Goal: Task Accomplishment & Management: Manage account settings

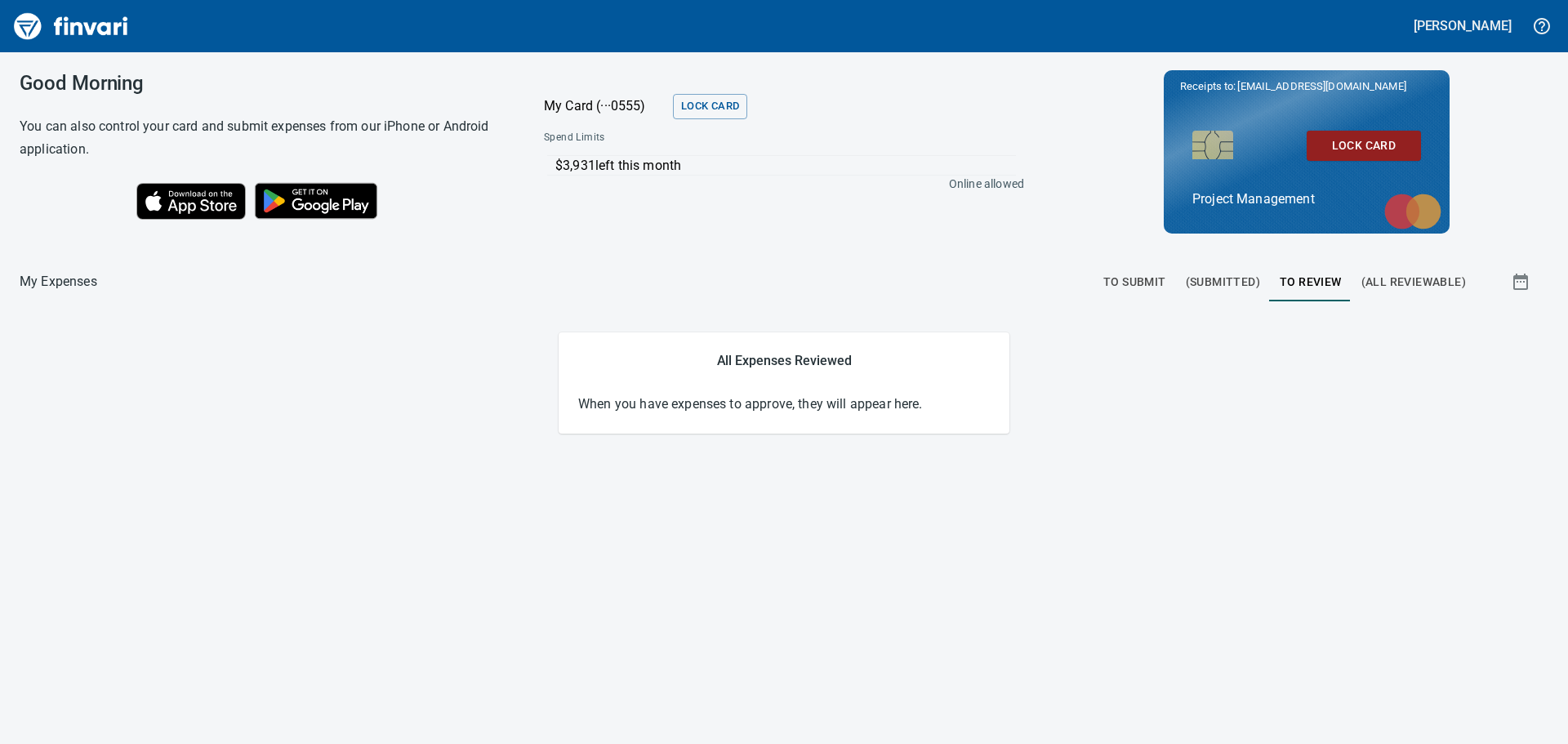
click at [1413, 281] on span "(All Reviewable)" at bounding box center [1413, 282] width 105 height 20
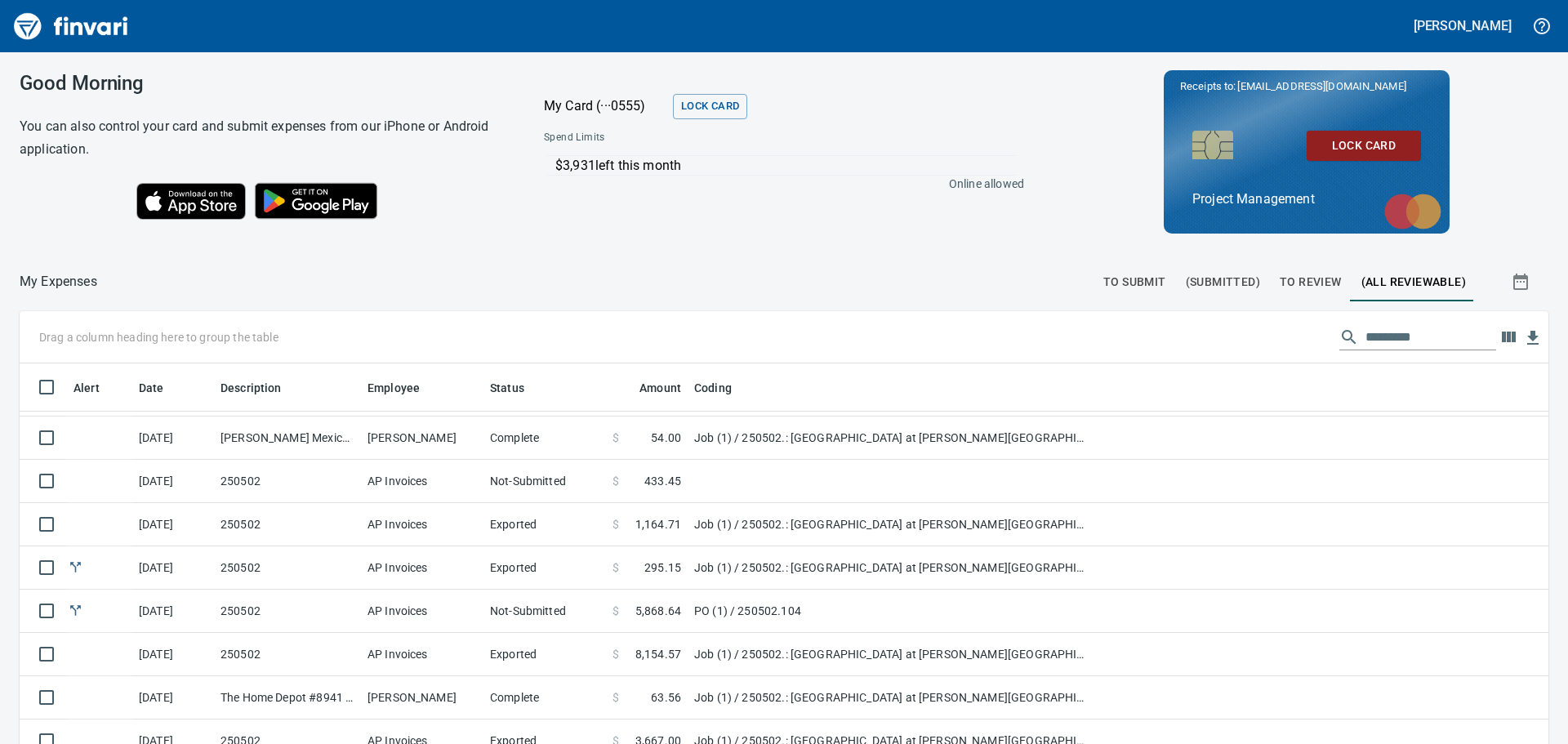
scroll to position [327, 0]
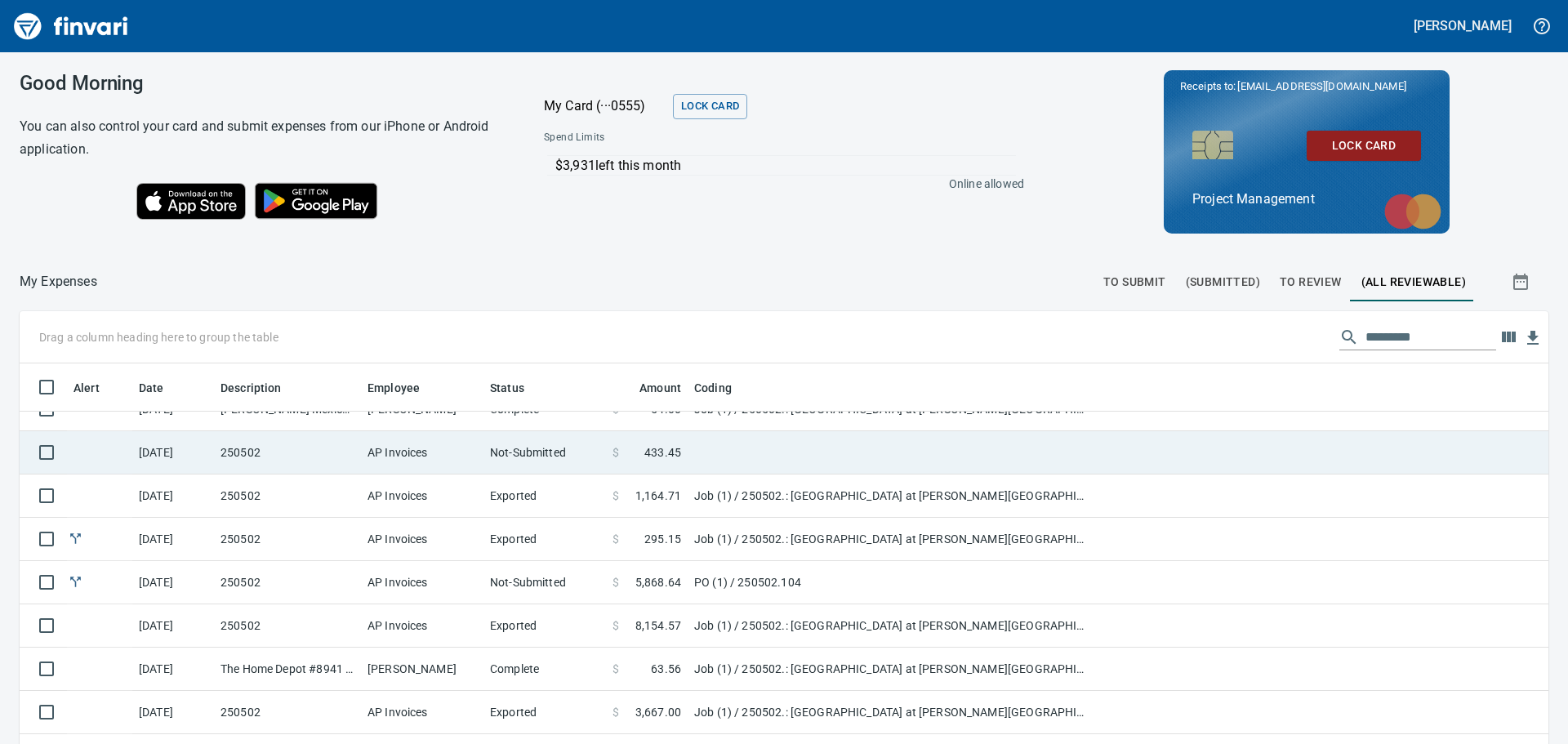
click at [296, 445] on td "250502" at bounding box center [287, 452] width 147 height 43
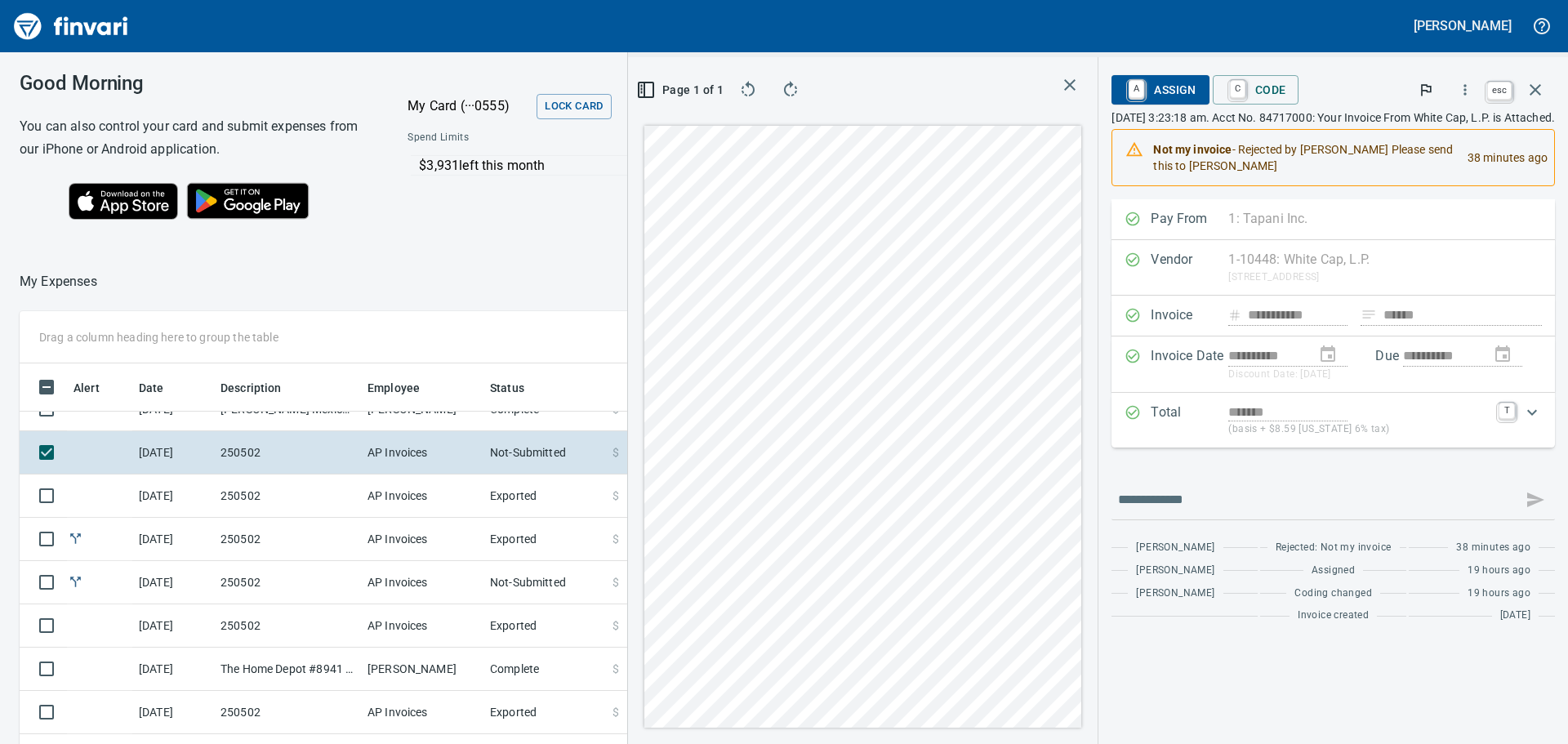
scroll to position [552, 1083]
click at [1533, 85] on icon "button" at bounding box center [1535, 89] width 20 height 20
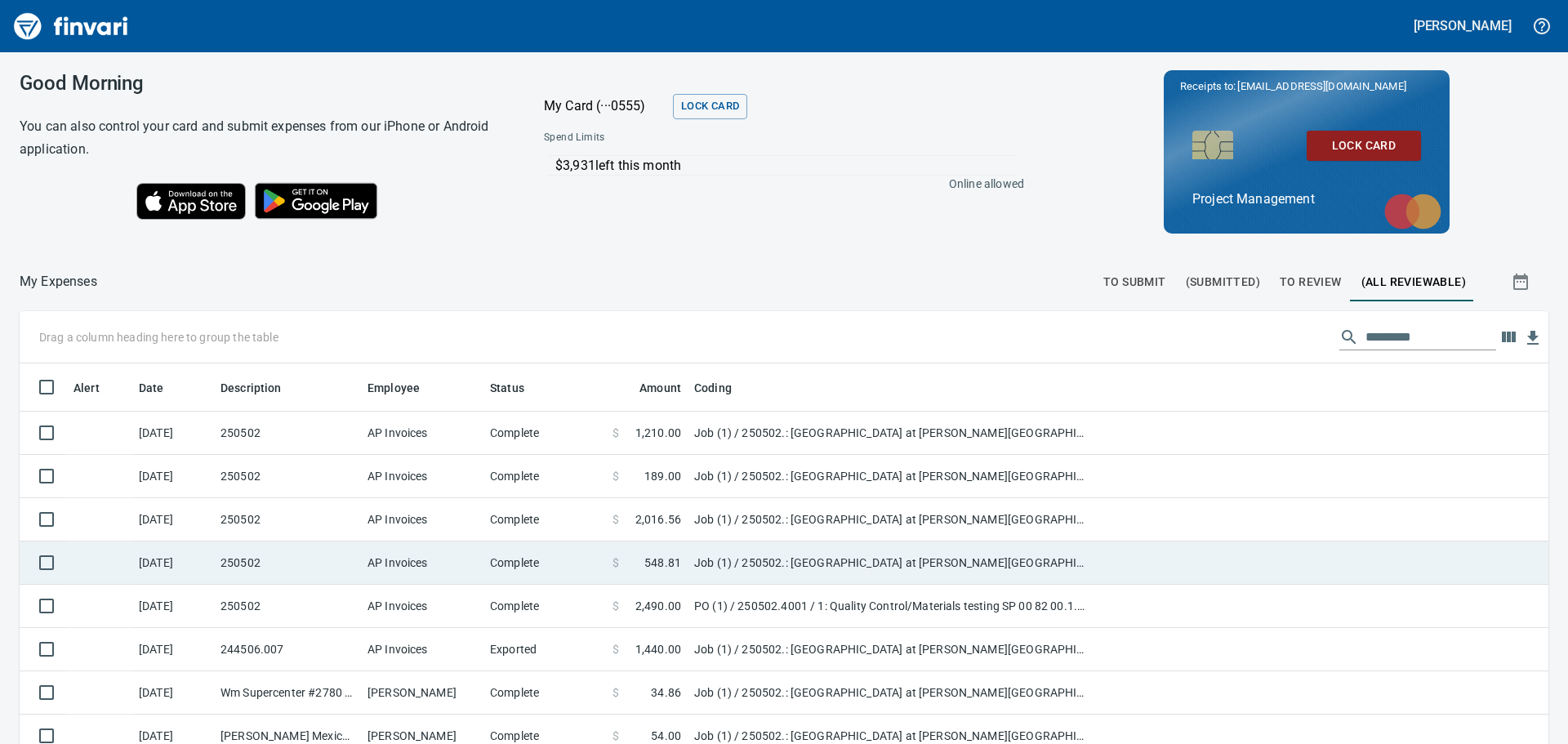
click at [597, 553] on td "Complete" at bounding box center [544, 563] width 122 height 43
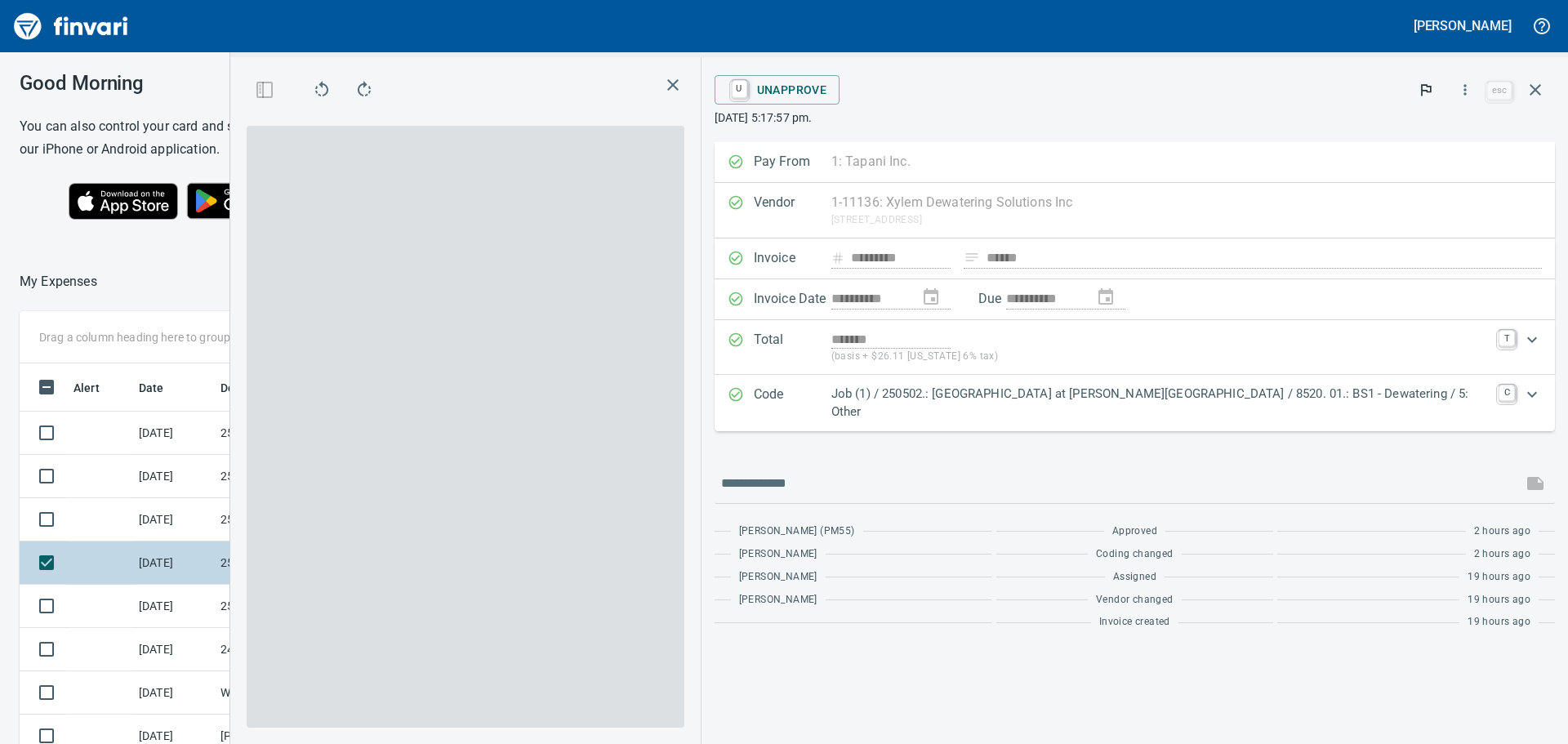
scroll to position [552, 1083]
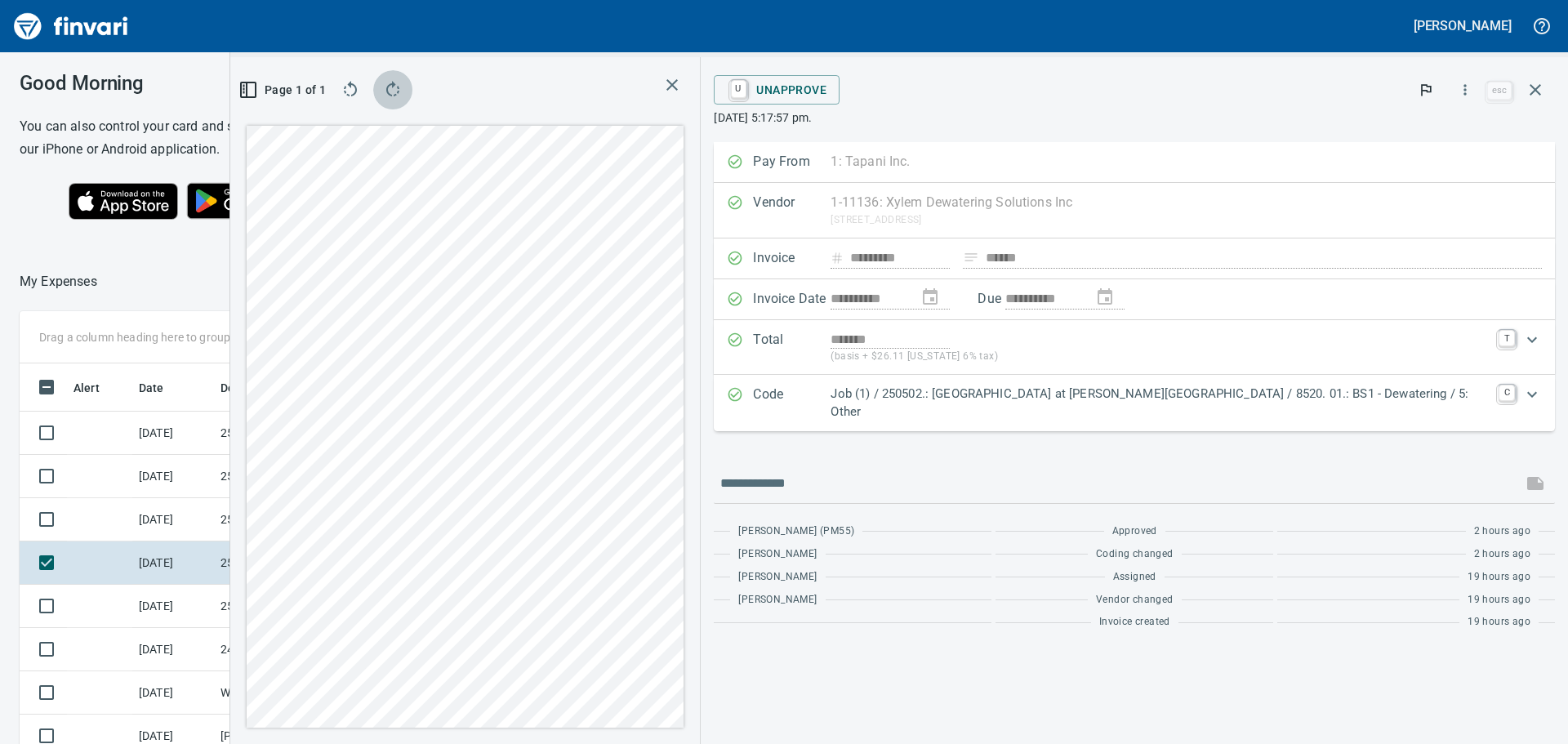
click at [402, 87] on icon "button" at bounding box center [392, 89] width 20 height 20
